Goal: Transaction & Acquisition: Purchase product/service

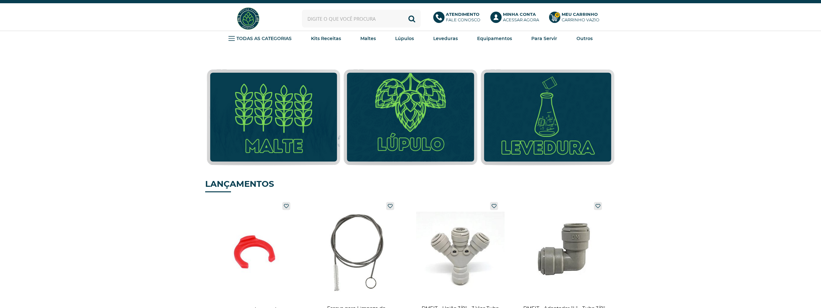
click at [359, 14] on input "text" at bounding box center [361, 19] width 119 height 18
type input "red star"
click at [403, 10] on button "Buscar" at bounding box center [412, 19] width 18 height 18
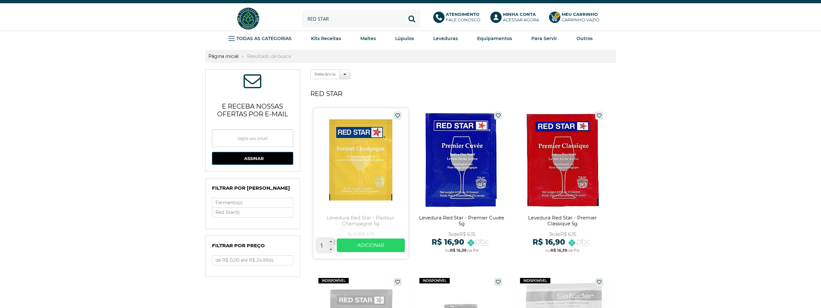
click at [353, 147] on link at bounding box center [361, 183] width 95 height 150
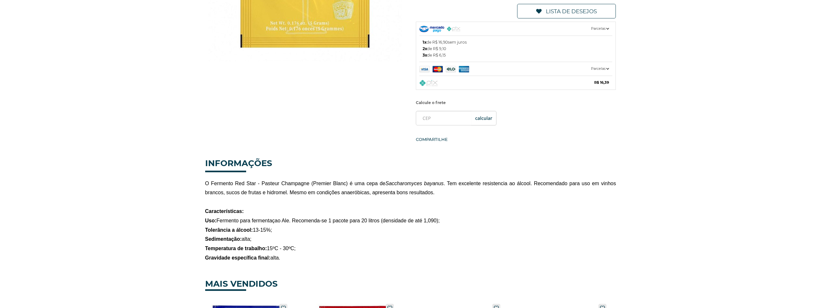
scroll to position [258, 0]
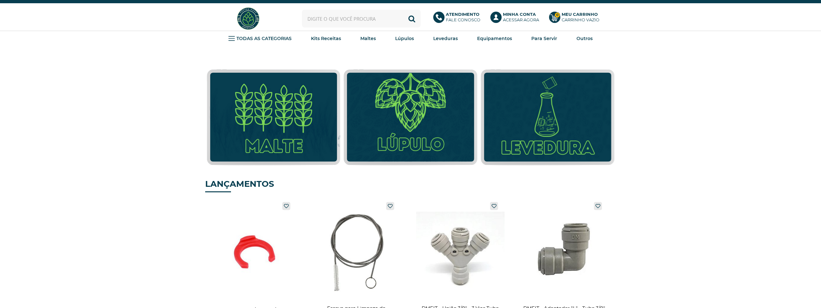
click at [342, 16] on input "text" at bounding box center [361, 19] width 119 height 18
type input "columbus"
click at [403, 10] on button "Buscar" at bounding box center [412, 19] width 18 height 18
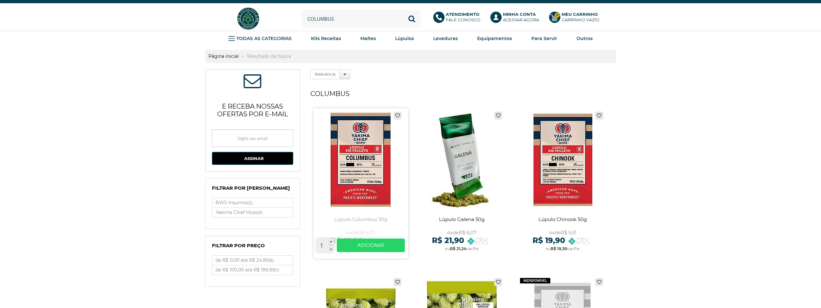
click at [378, 152] on link at bounding box center [361, 183] width 95 height 150
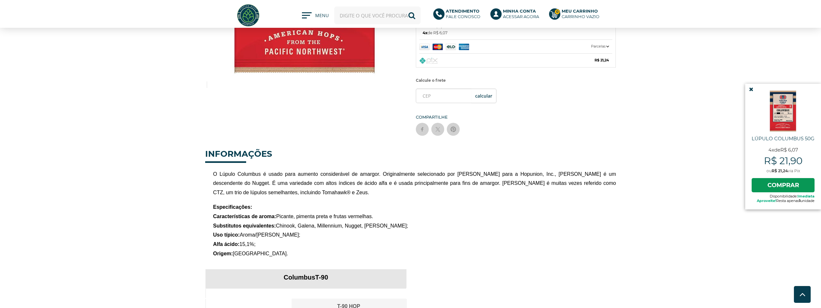
scroll to position [32, 0]
